Goal: Consume media (video, audio): Consume media (video, audio)

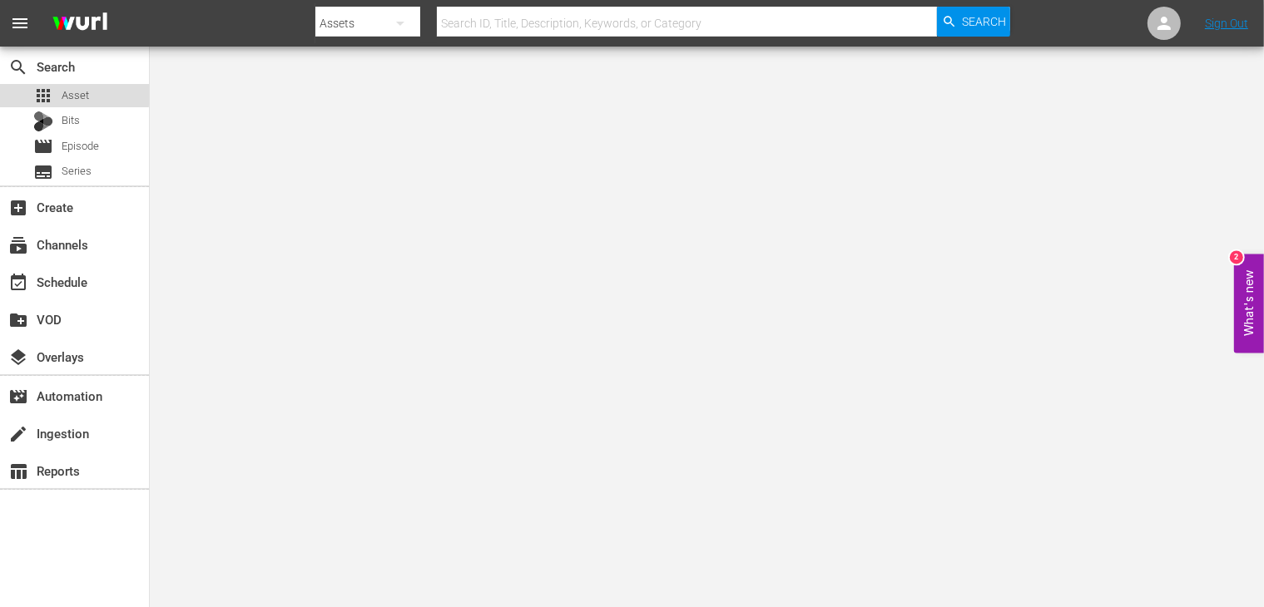
click at [68, 94] on span "Asset" at bounding box center [75, 95] width 27 height 17
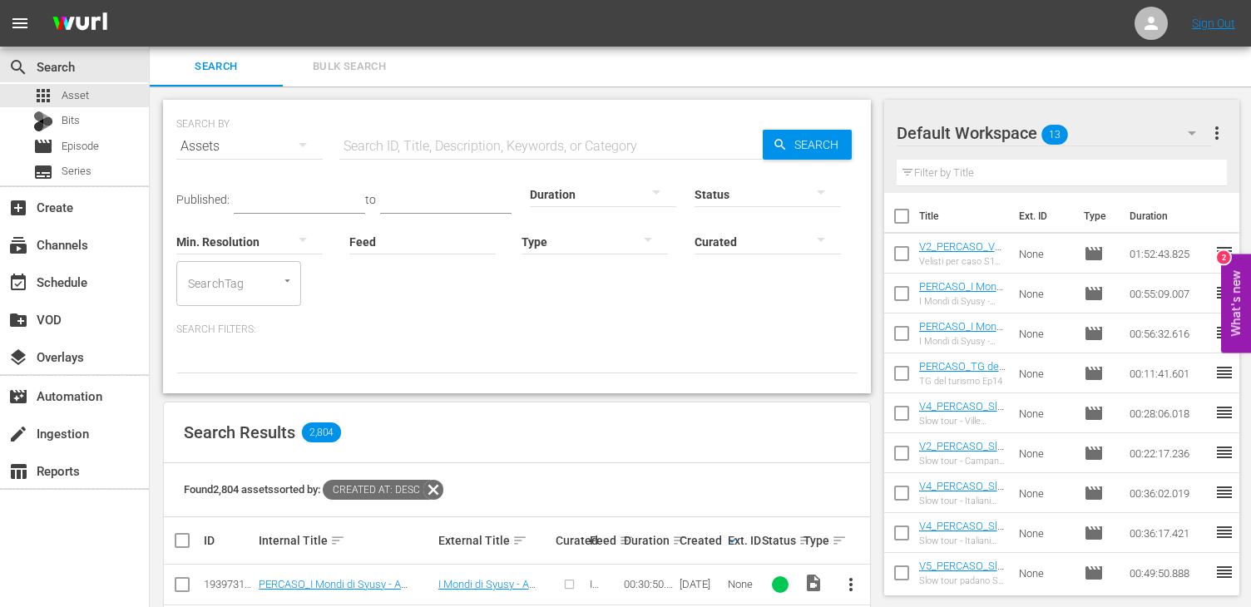
click at [393, 152] on input "text" at bounding box center [550, 146] width 423 height 40
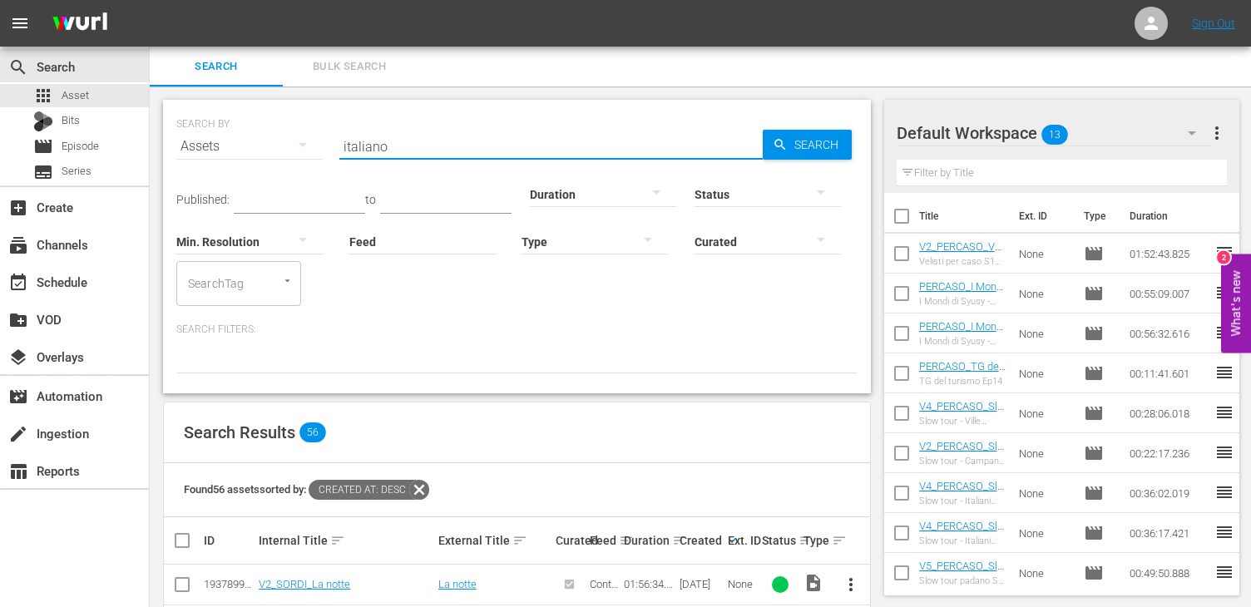
drag, startPoint x: 408, startPoint y: 137, endPoint x: 228, endPoint y: 142, distance: 180.6
click at [228, 142] on div "SEARCH BY Search By Assets Search ID, Title, Description, Keywords, or Category…" at bounding box center [516, 136] width 681 height 60
type input "magnifico co"
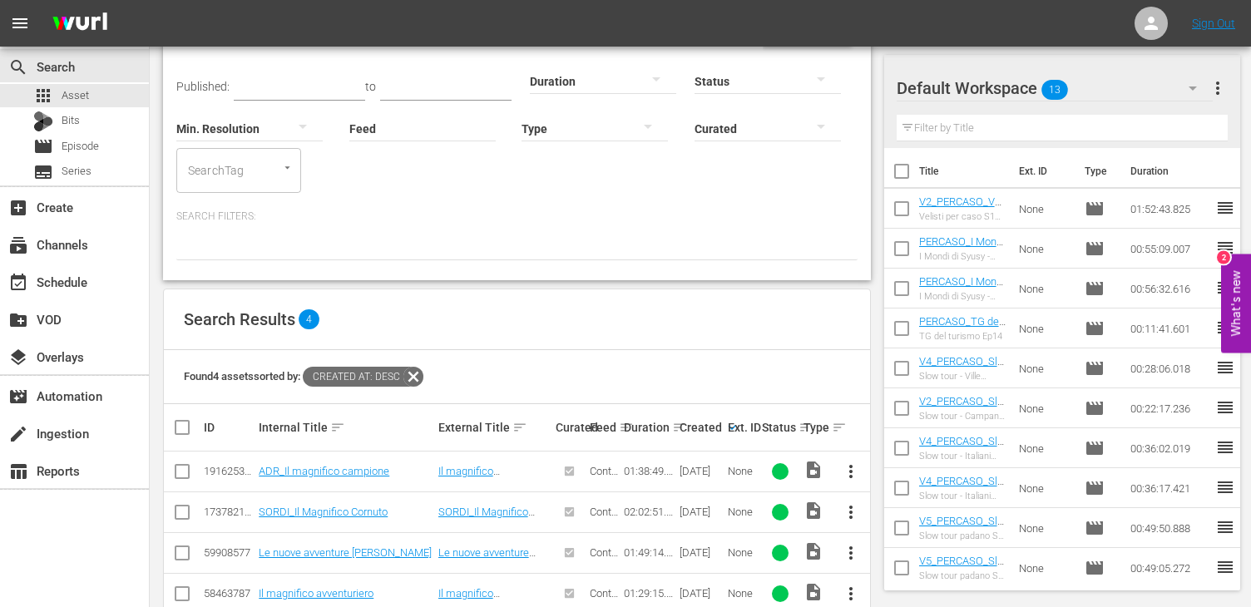
scroll to position [150, 0]
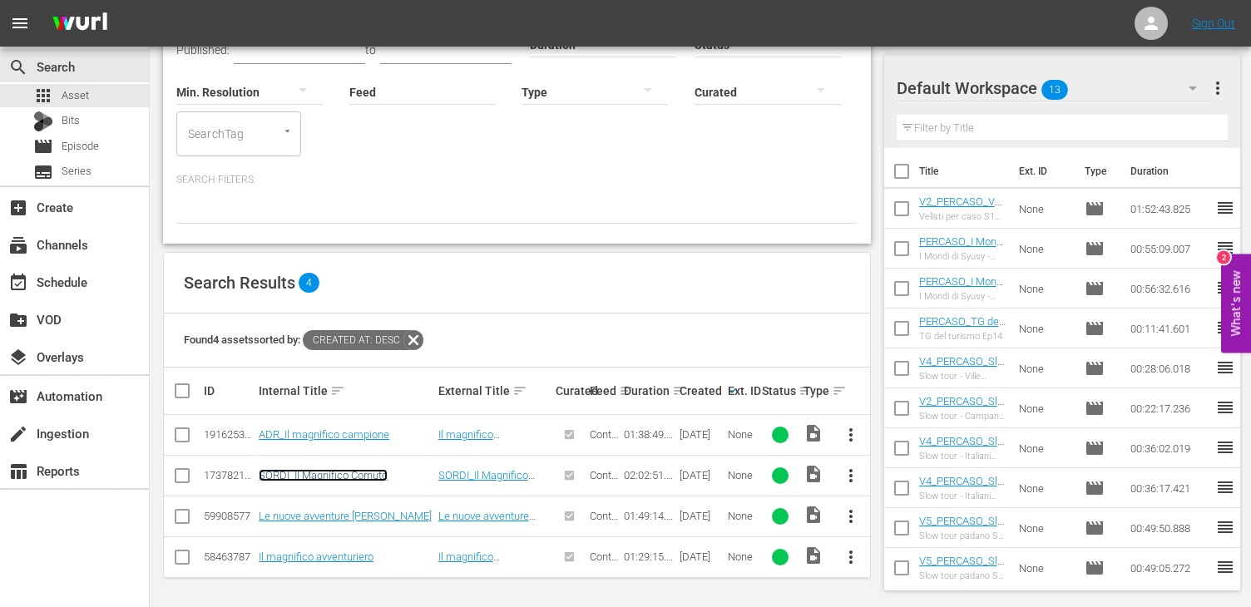
click at [329, 473] on link "SORDI_Il Magnifico Cornuto" at bounding box center [323, 475] width 129 height 12
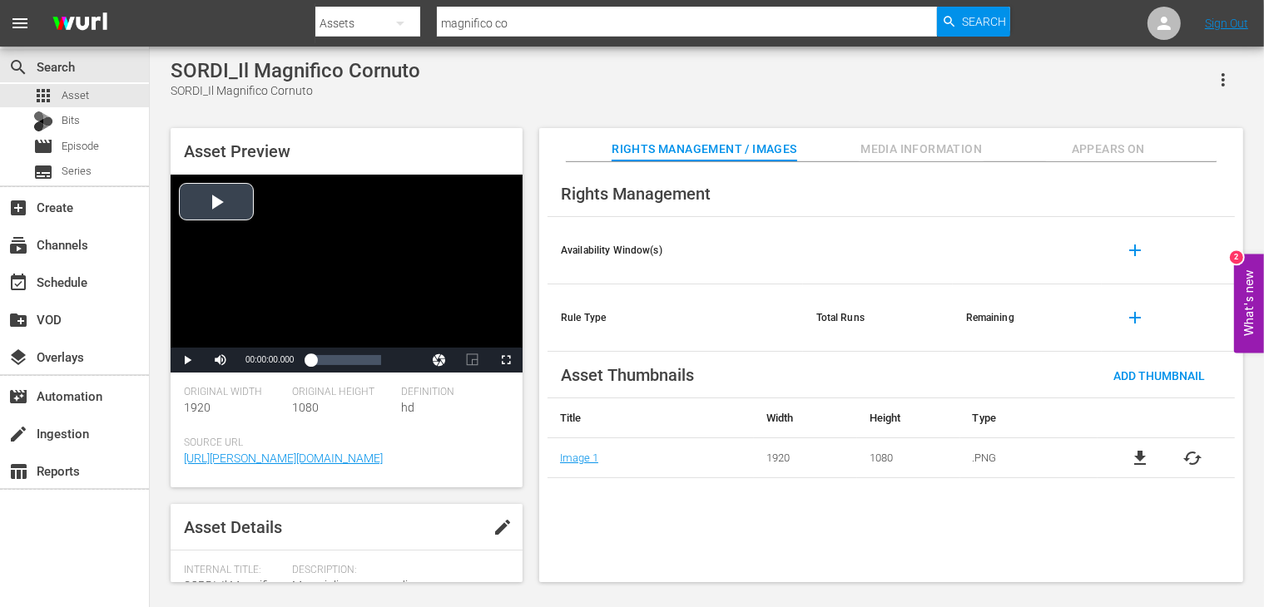
click at [240, 208] on div "Video Player" at bounding box center [347, 261] width 352 height 173
click at [506, 360] on span "Video Player" at bounding box center [506, 360] width 0 height 0
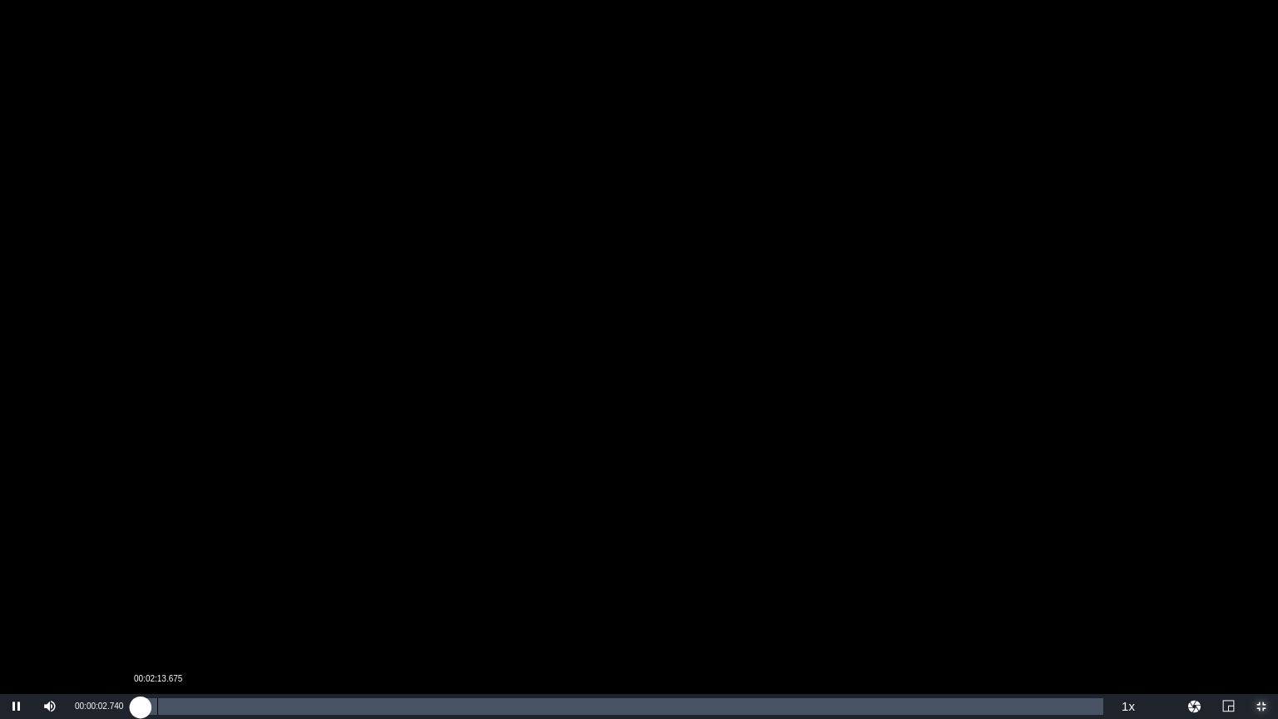
click at [158, 606] on div "Loaded : 0.32% 00:02:13.675 00:00:02.981" at bounding box center [621, 706] width 963 height 17
click at [181, 606] on div "00:05:18.274" at bounding box center [181, 706] width 1 height 17
click at [176, 606] on div "00:05:19.639" at bounding box center [161, 706] width 42 height 17
click at [178, 606] on div "00:05:07.481" at bounding box center [160, 706] width 40 height 17
click at [176, 606] on div "00:04:53.615" at bounding box center [159, 706] width 38 height 17
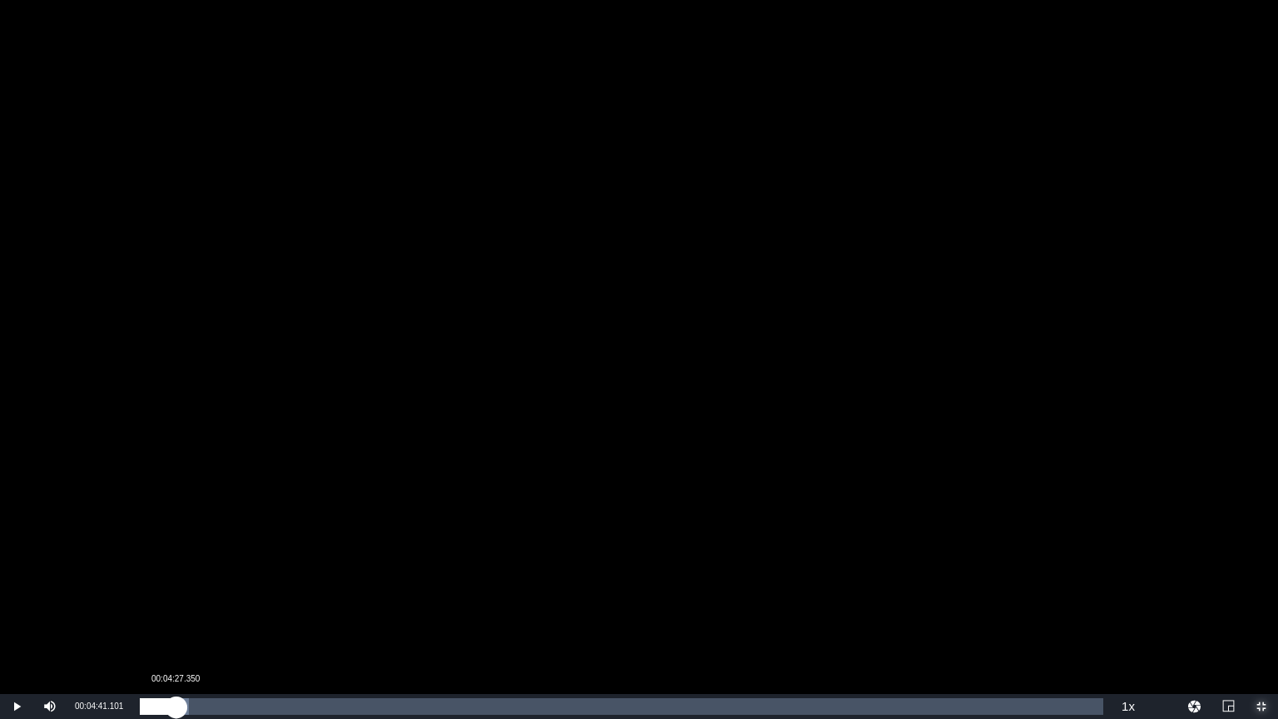
click at [174, 606] on div "00:04:41.139" at bounding box center [158, 706] width 37 height 17
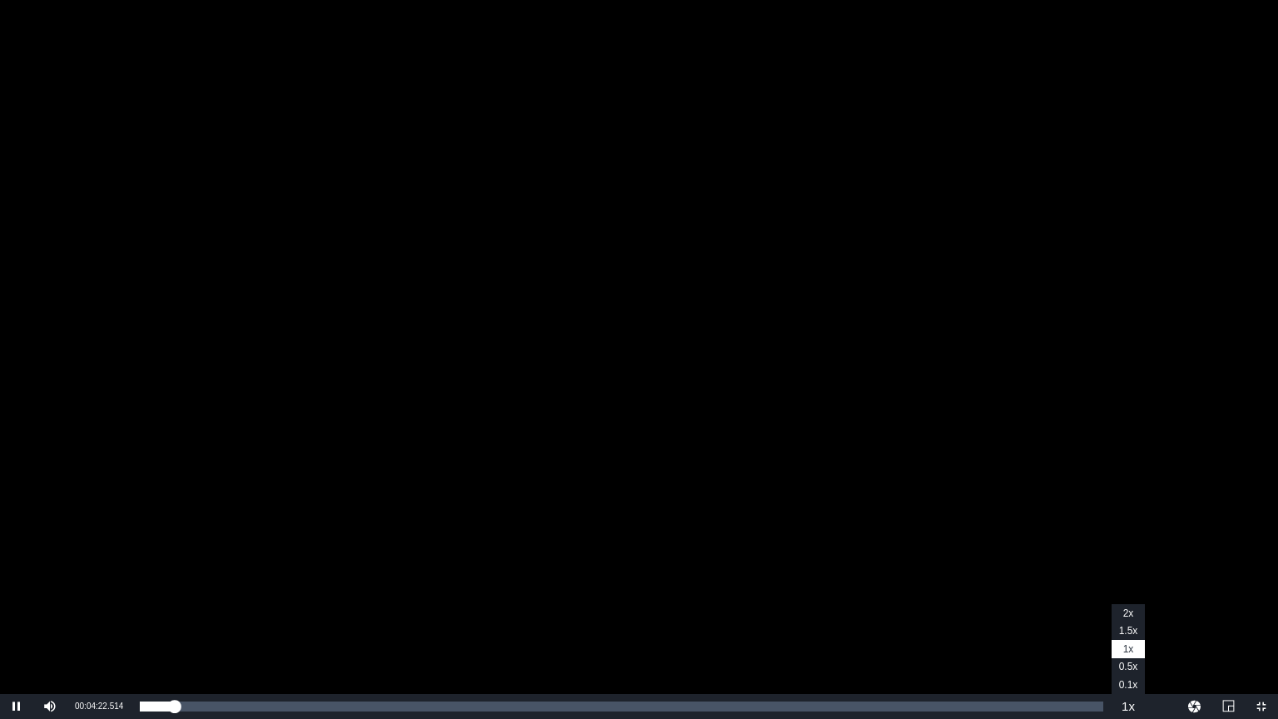
click at [1135, 606] on button "Playback Rate" at bounding box center [1127, 706] width 33 height 25
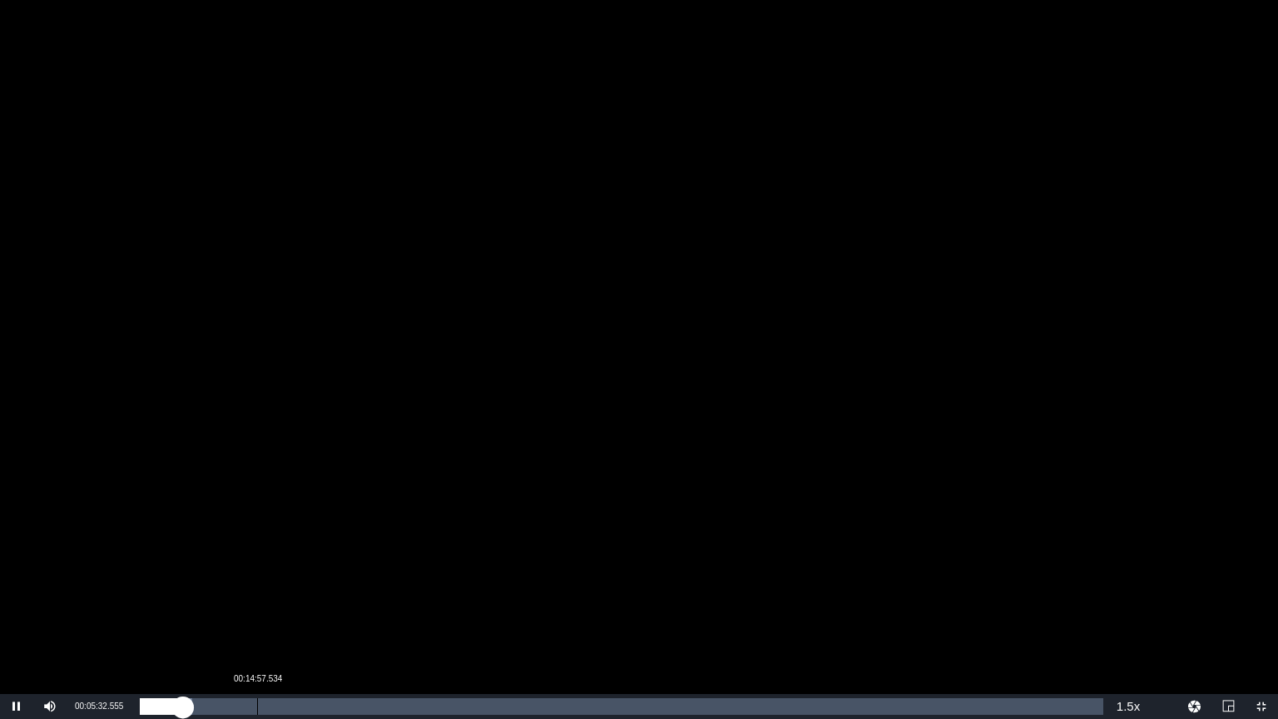
click at [257, 606] on div "Loaded : 5.38% 00:14:57.534 00:05:32.565" at bounding box center [621, 706] width 963 height 17
click at [446, 606] on div "Loaded : 12.22% 00:39:02.501 00:14:59.958" at bounding box center [621, 706] width 963 height 17
click at [675, 606] on div "Loaded : 32.10% 01:08:19.378 00:39:04.663" at bounding box center [621, 706] width 963 height 17
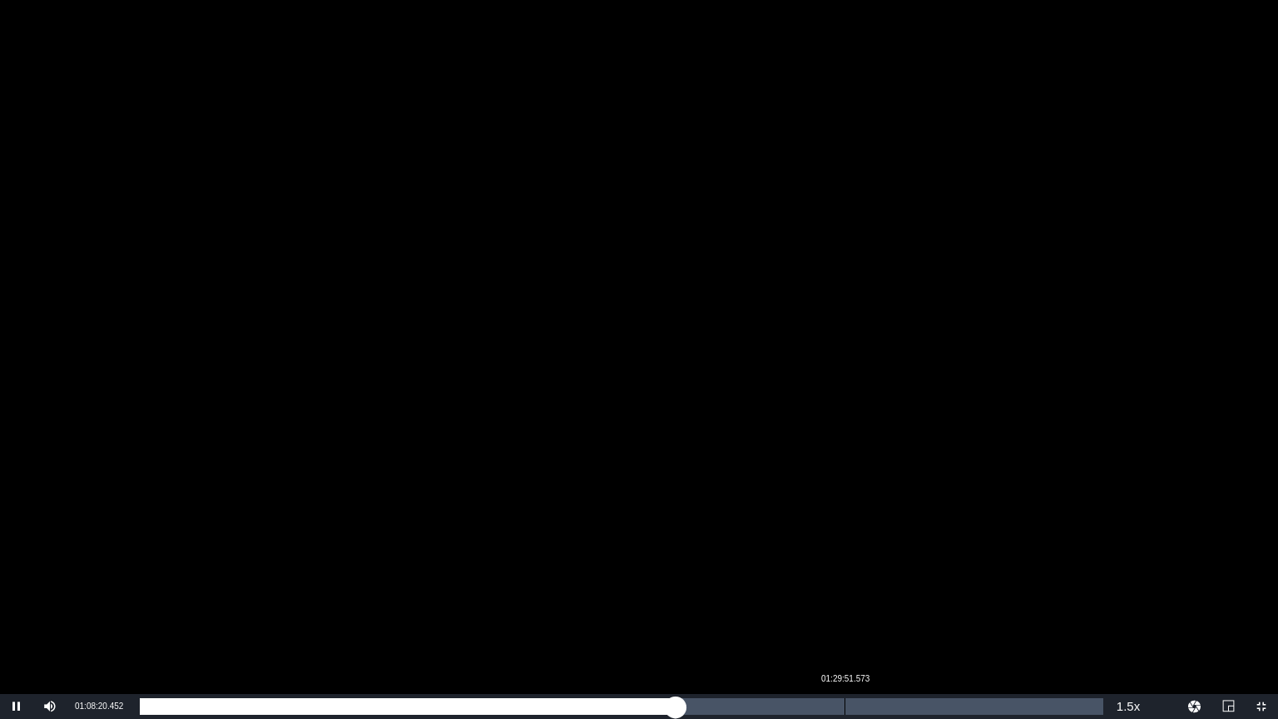
click at [845, 606] on div "Loaded : 55.81% 01:29:51.573 01:08:20.643" at bounding box center [621, 706] width 963 height 17
click at [845, 606] on div "01:30:01.117" at bounding box center [492, 706] width 705 height 17
click at [868, 606] on div "01:31:45.284" at bounding box center [504, 706] width 729 height 17
click at [868, 606] on div "01:32:59.279" at bounding box center [504, 706] width 729 height 17
click at [860, 606] on div "01:33:00.109" at bounding box center [500, 706] width 720 height 17
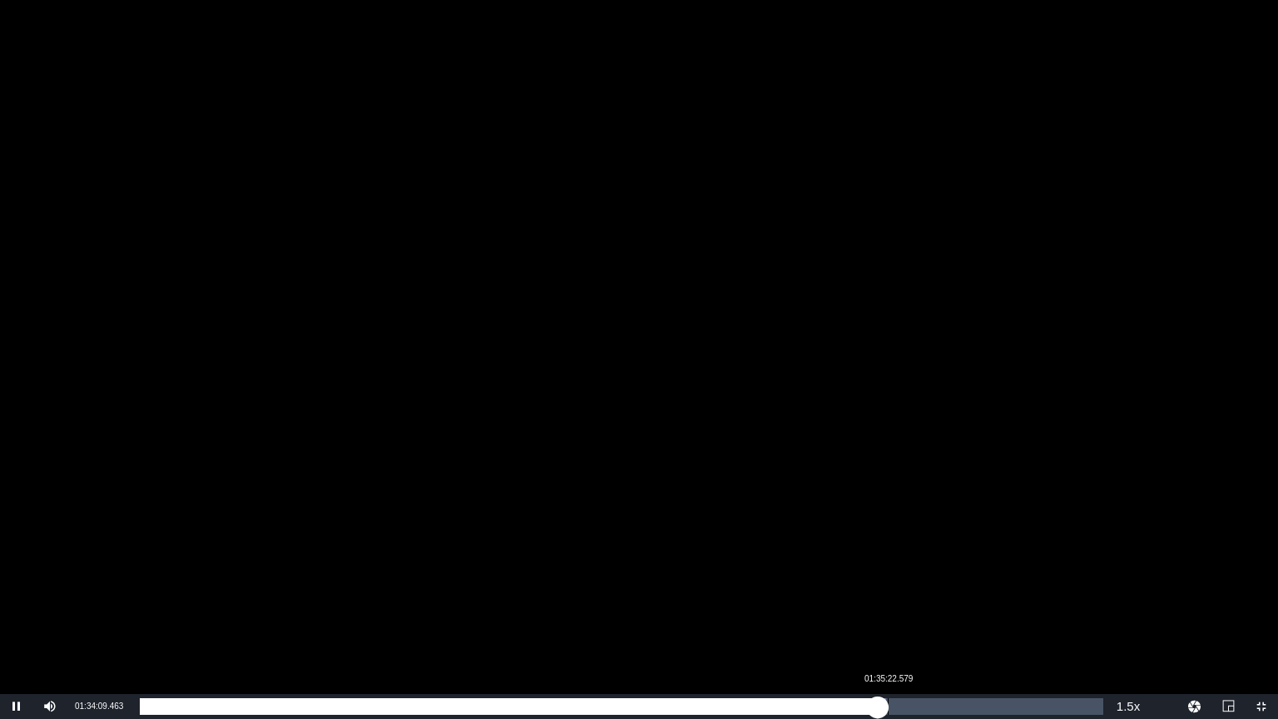
click at [878, 606] on div "01:34:09.493" at bounding box center [509, 706] width 738 height 17
click at [888, 606] on div "01:35:29.801" at bounding box center [514, 706] width 749 height 17
click at [901, 606] on div "01:37:08.648" at bounding box center [520, 706] width 761 height 17
click at [910, 606] on div "01:38:15.215" at bounding box center [525, 706] width 770 height 17
click at [923, 606] on div "01:39:52.464" at bounding box center [531, 706] width 783 height 17
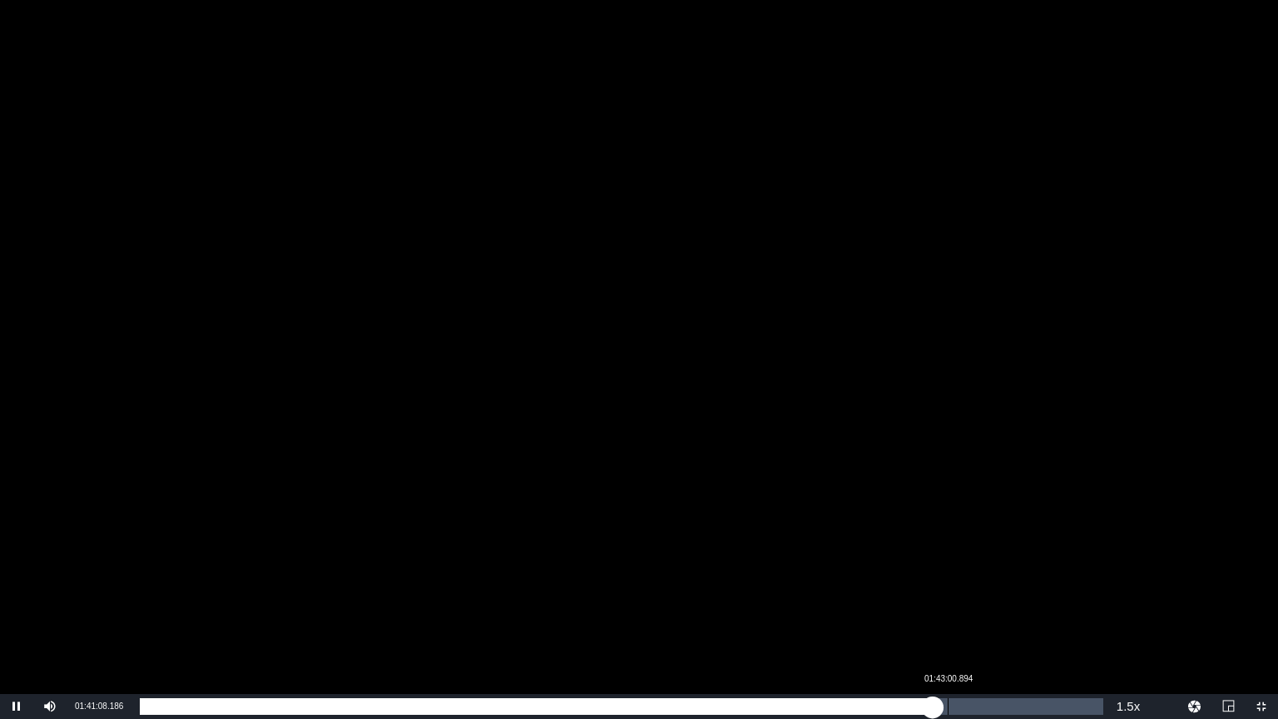
click at [948, 606] on div "Loaded : 82.46% 01:43:00.894 01:41:08.443" at bounding box center [621, 706] width 963 height 17
click at [948, 606] on div "01:43:08.283" at bounding box center [544, 706] width 809 height 17
click at [961, 606] on div "01:44:42.016" at bounding box center [550, 706] width 821 height 17
click at [972, 606] on div "01:46:06.181" at bounding box center [556, 706] width 832 height 17
click at [991, 606] on div "01:47:27.169" at bounding box center [565, 706] width 851 height 17
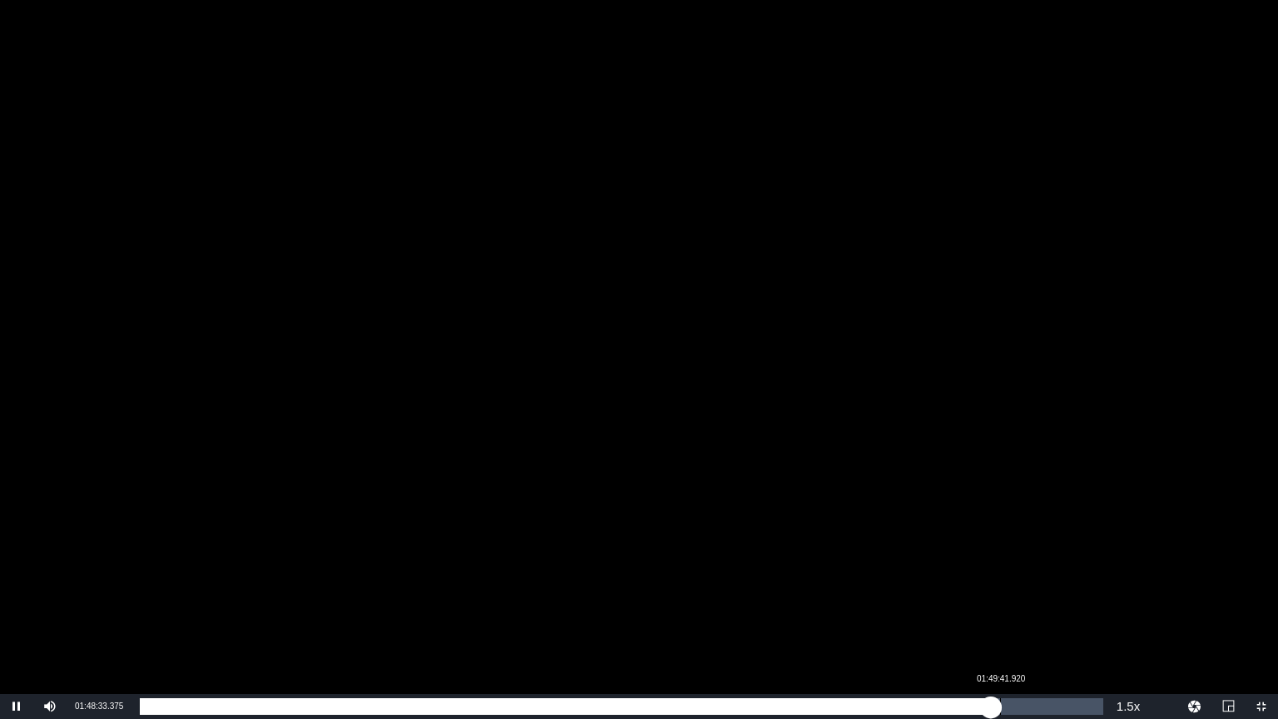
click at [991, 606] on div "01:48:33.692" at bounding box center [565, 706] width 851 height 17
click at [1000, 606] on div "01:49:43.817" at bounding box center [570, 706] width 860 height 17
click at [1025, 606] on div "Loaded : 90.60% 01:52:46.520 01:51:12.719" at bounding box center [621, 706] width 963 height 17
click at [1020, 606] on div "01:52:57.591" at bounding box center [582, 706] width 885 height 17
click at [1017, 606] on div "01:52:16.421" at bounding box center [580, 706] width 880 height 17
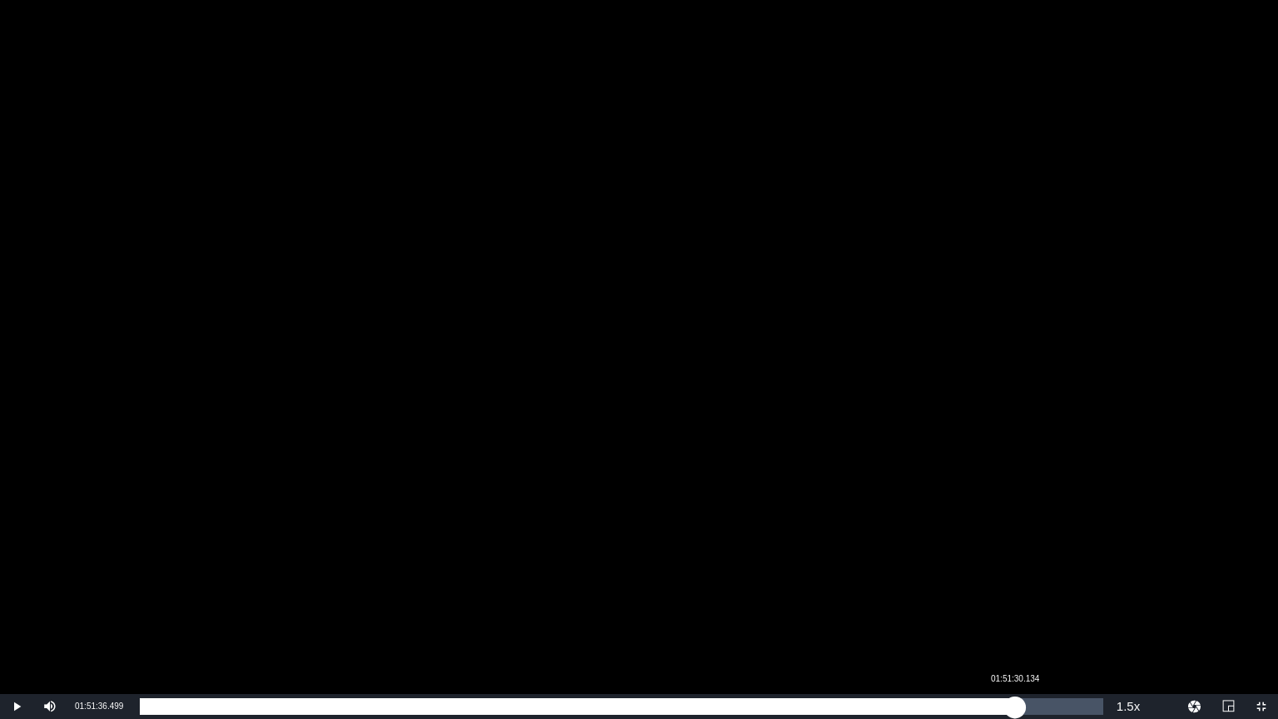
click at [1014, 606] on div "01:51:51.196" at bounding box center [577, 706] width 875 height 17
click at [1010, 606] on div "01:51:36.908" at bounding box center [577, 706] width 875 height 17
click at [1011, 606] on div "01:51:09.243" at bounding box center [575, 706] width 871 height 17
click at [1032, 606] on div "01:52:14.692" at bounding box center [586, 706] width 893 height 17
click at [1032, 606] on div "01:53:50.677" at bounding box center [586, 706] width 893 height 17
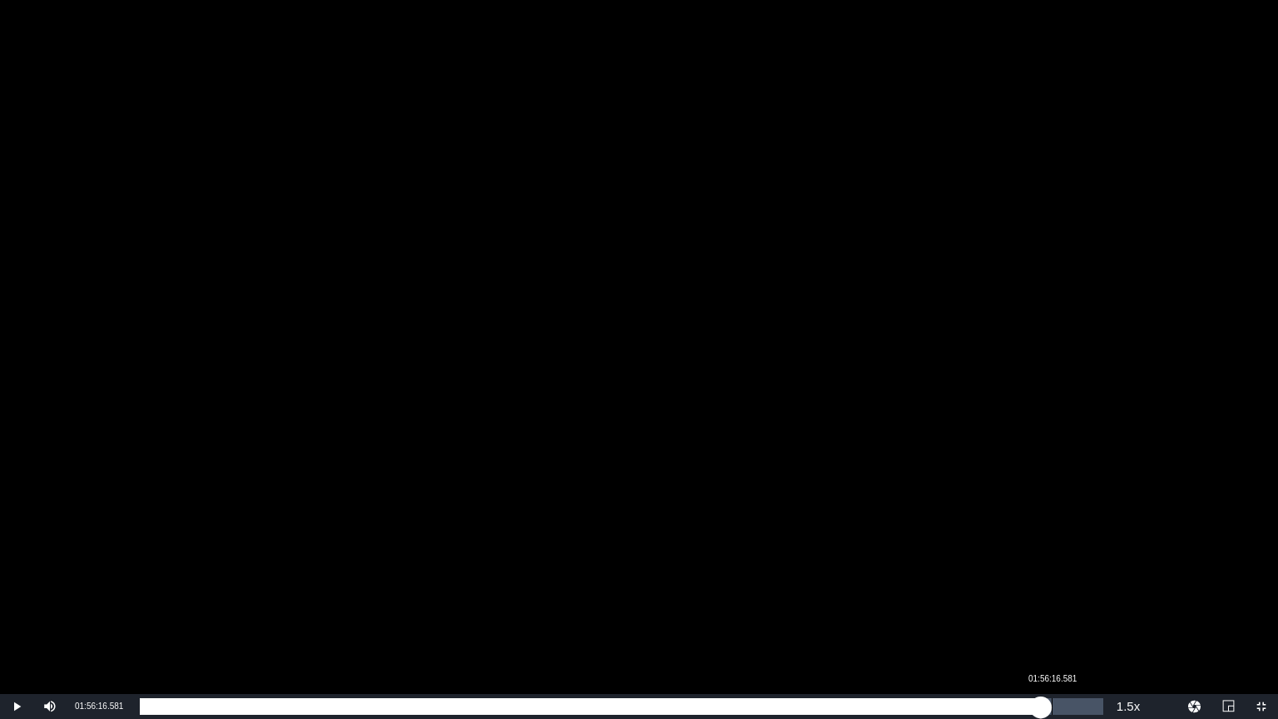
click at [1041, 606] on div "01:54:56.511" at bounding box center [590, 706] width 901 height 17
click at [1051, 606] on div "01:56:17.696" at bounding box center [596, 706] width 912 height 17
click at [1062, 606] on div "01:57:41.642" at bounding box center [601, 706] width 923 height 17
click at [1076, 606] on div "01:59:32.391" at bounding box center [608, 706] width 937 height 17
click at [1086, 606] on div "02:00:44.854" at bounding box center [613, 706] width 947 height 17
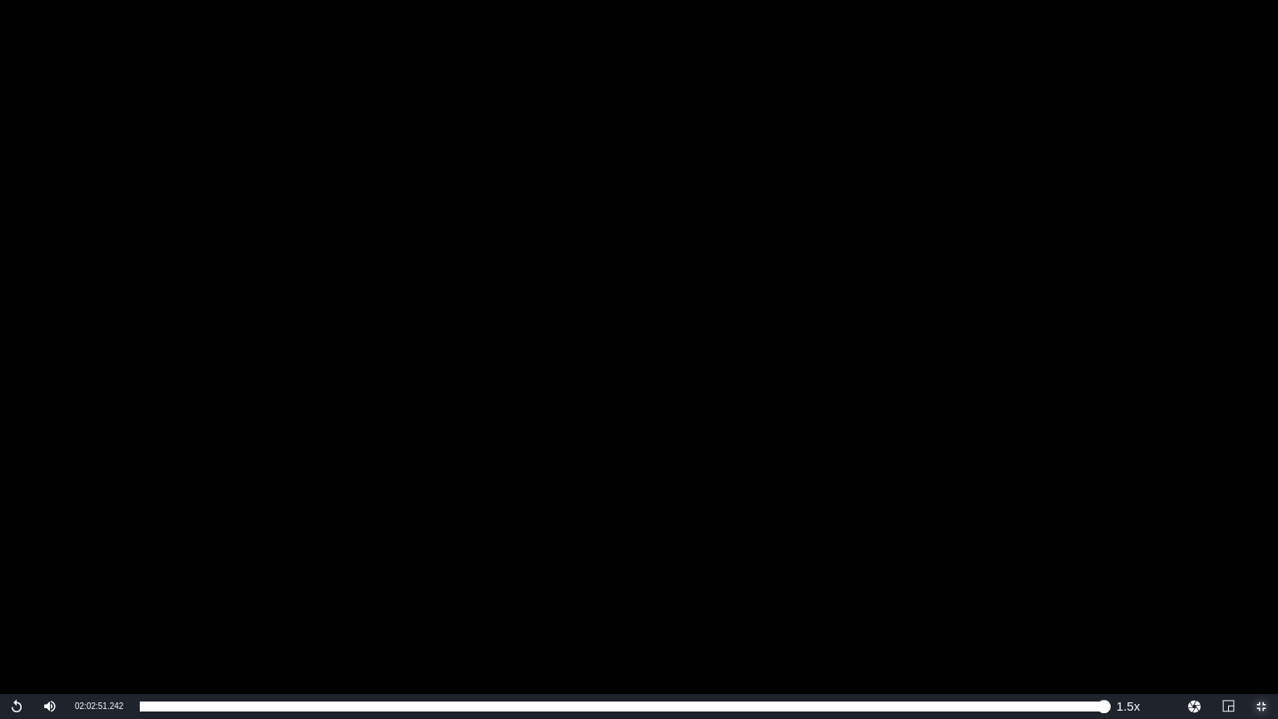
click at [1261, 606] on span "Video Player" at bounding box center [1261, 706] width 0 height 0
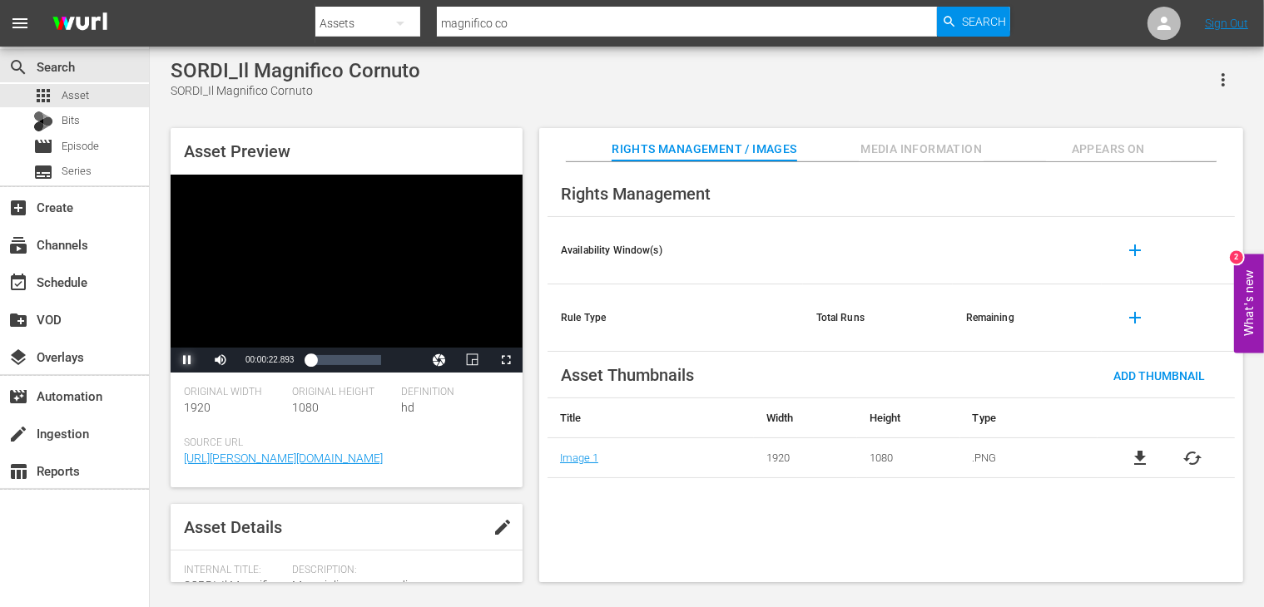
click at [187, 360] on span "Video Player" at bounding box center [187, 360] width 0 height 0
